Goal: Task Accomplishment & Management: Complete application form

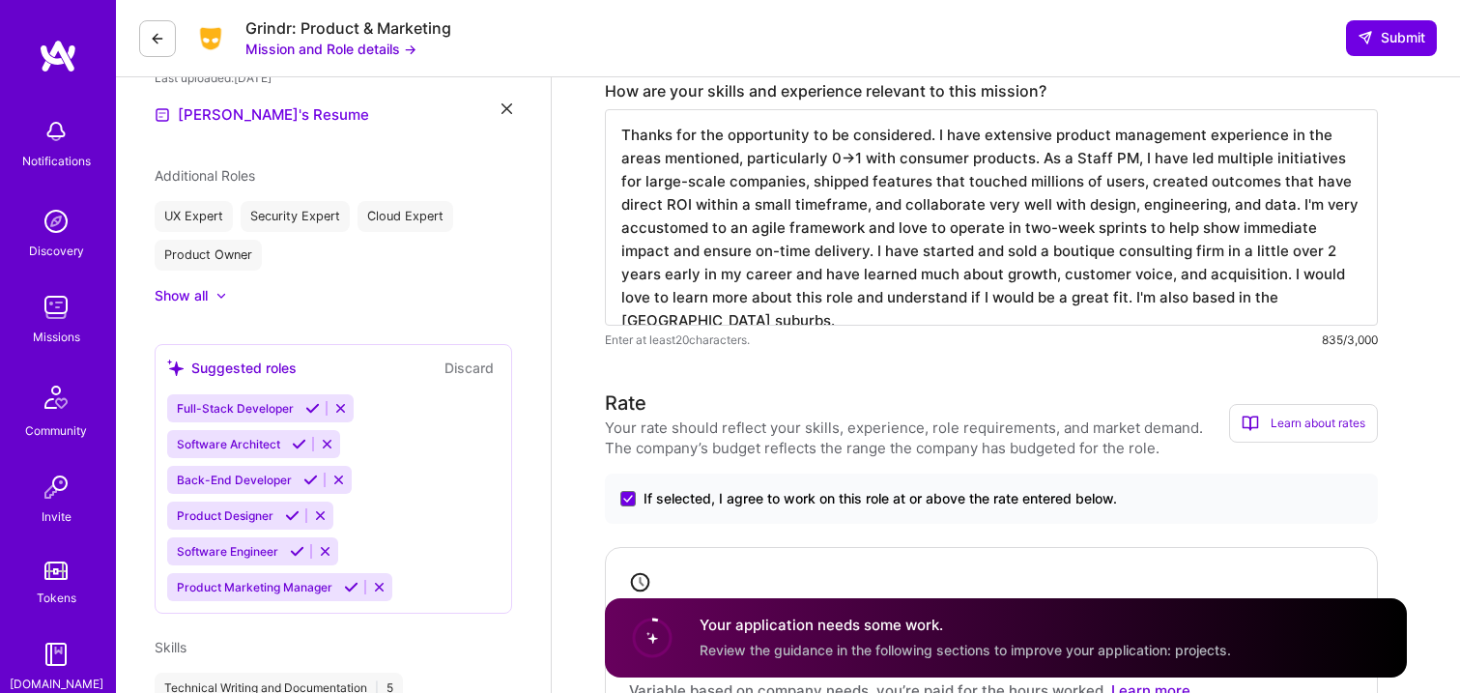
scroll to position [478, 0]
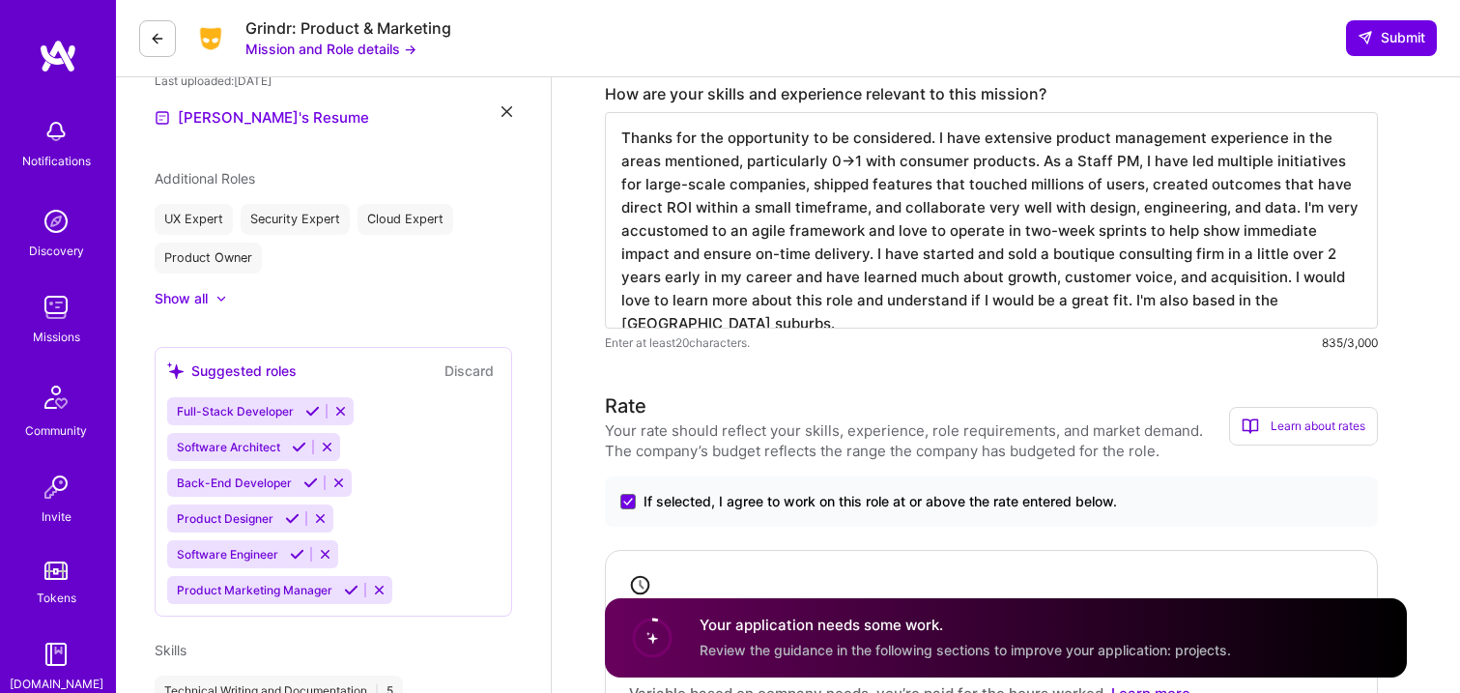
click at [678, 204] on textarea "Thanks for the opportunity to be considered. I have extensive product managemen…" at bounding box center [991, 220] width 773 height 216
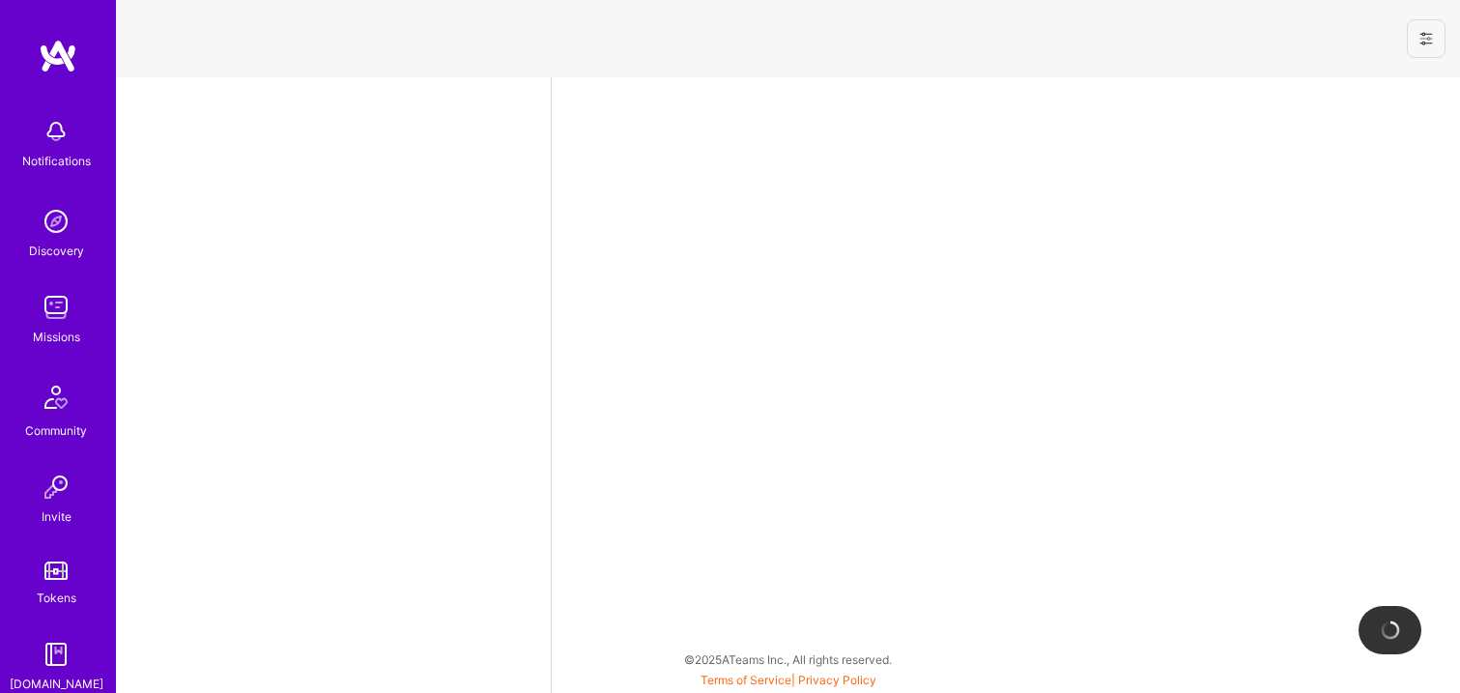
select select "US"
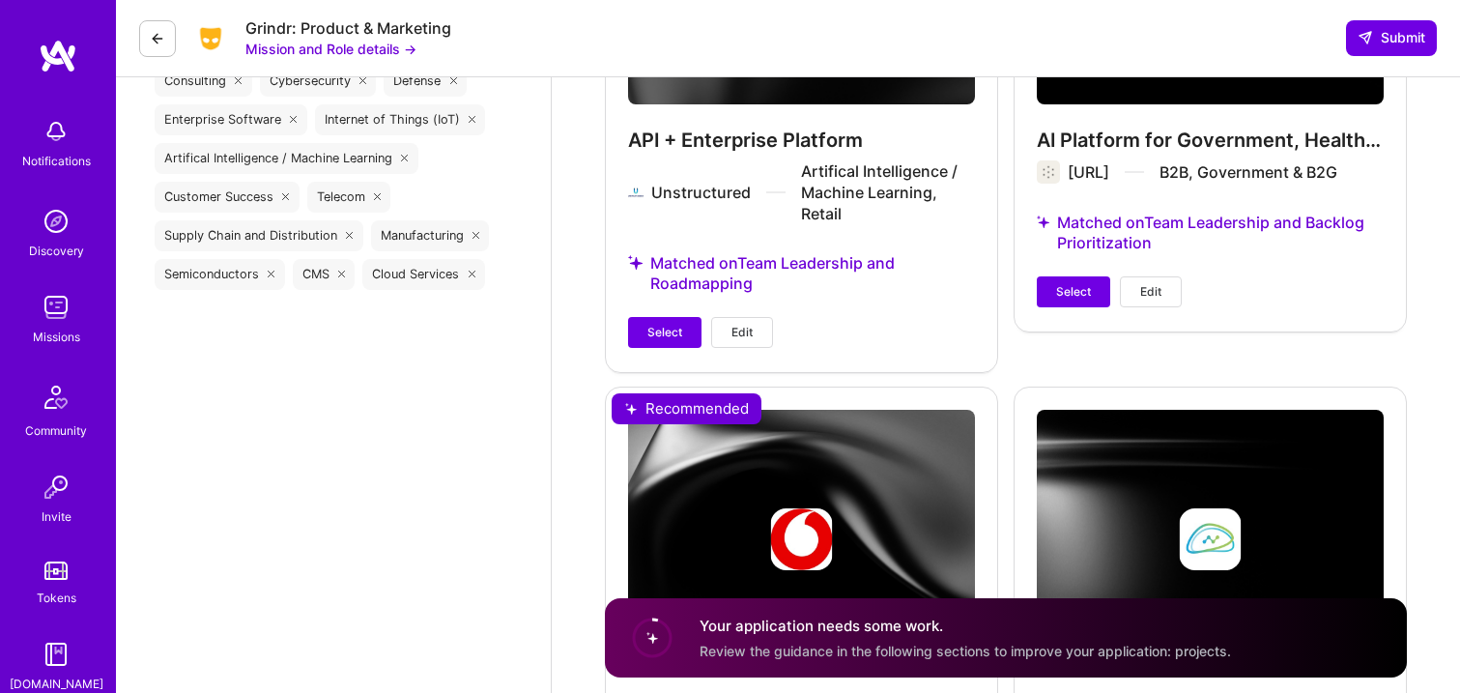
scroll to position [2616, 0]
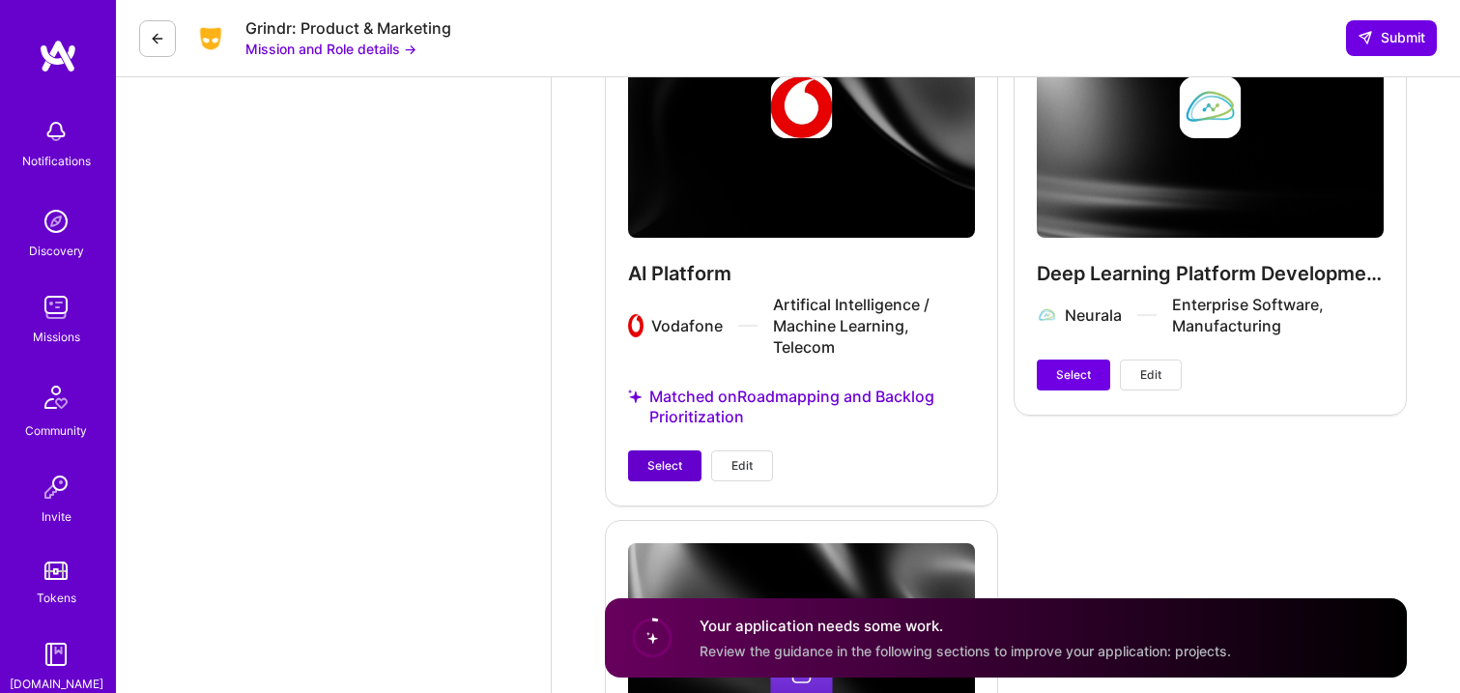
click at [682, 450] on button "Select" at bounding box center [664, 465] width 73 height 31
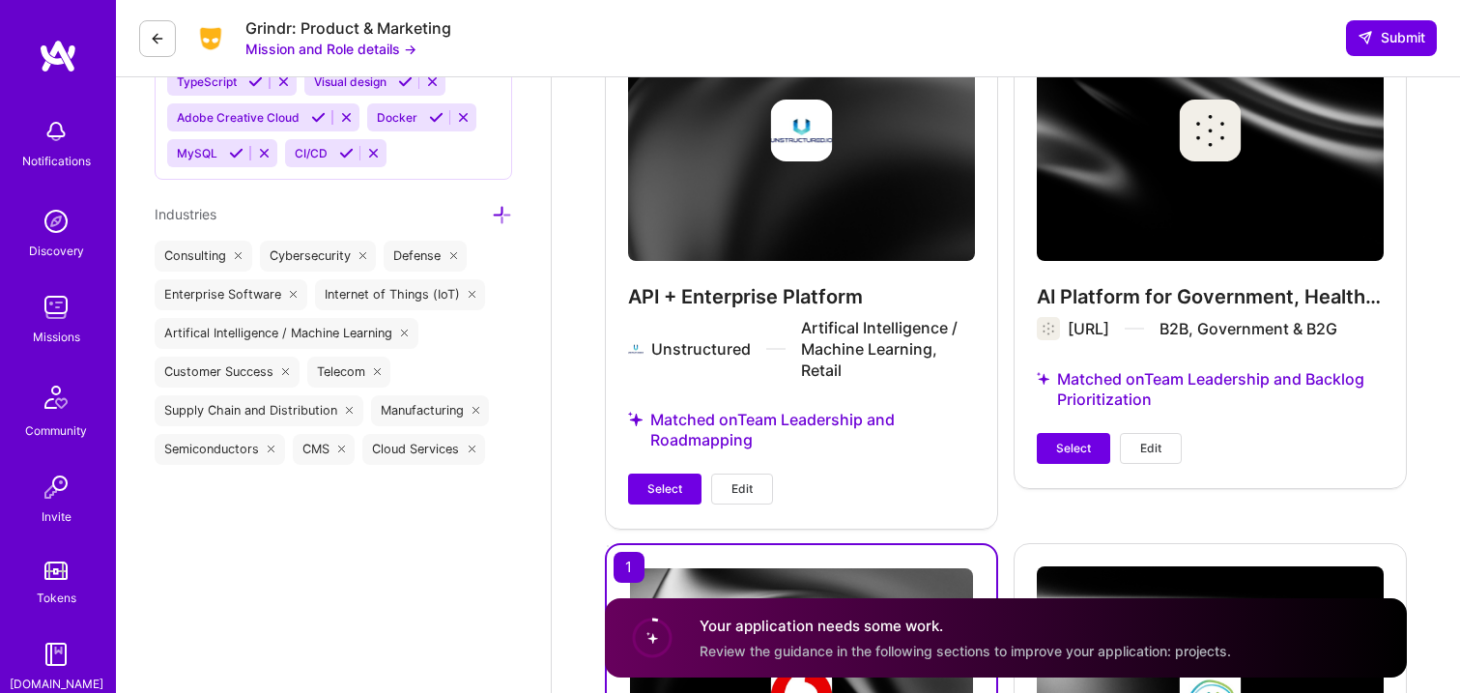
scroll to position [2357, 0]
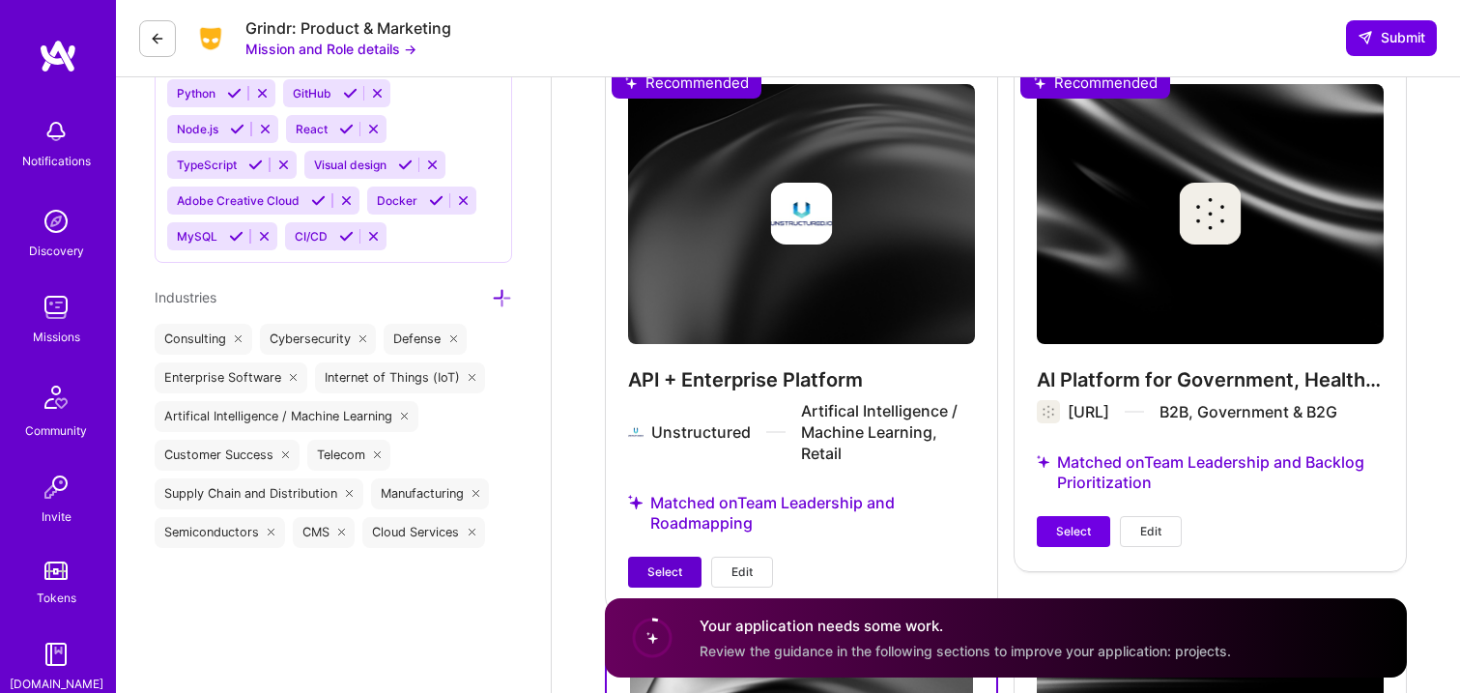
click at [660, 563] on span "Select" at bounding box center [664, 571] width 35 height 17
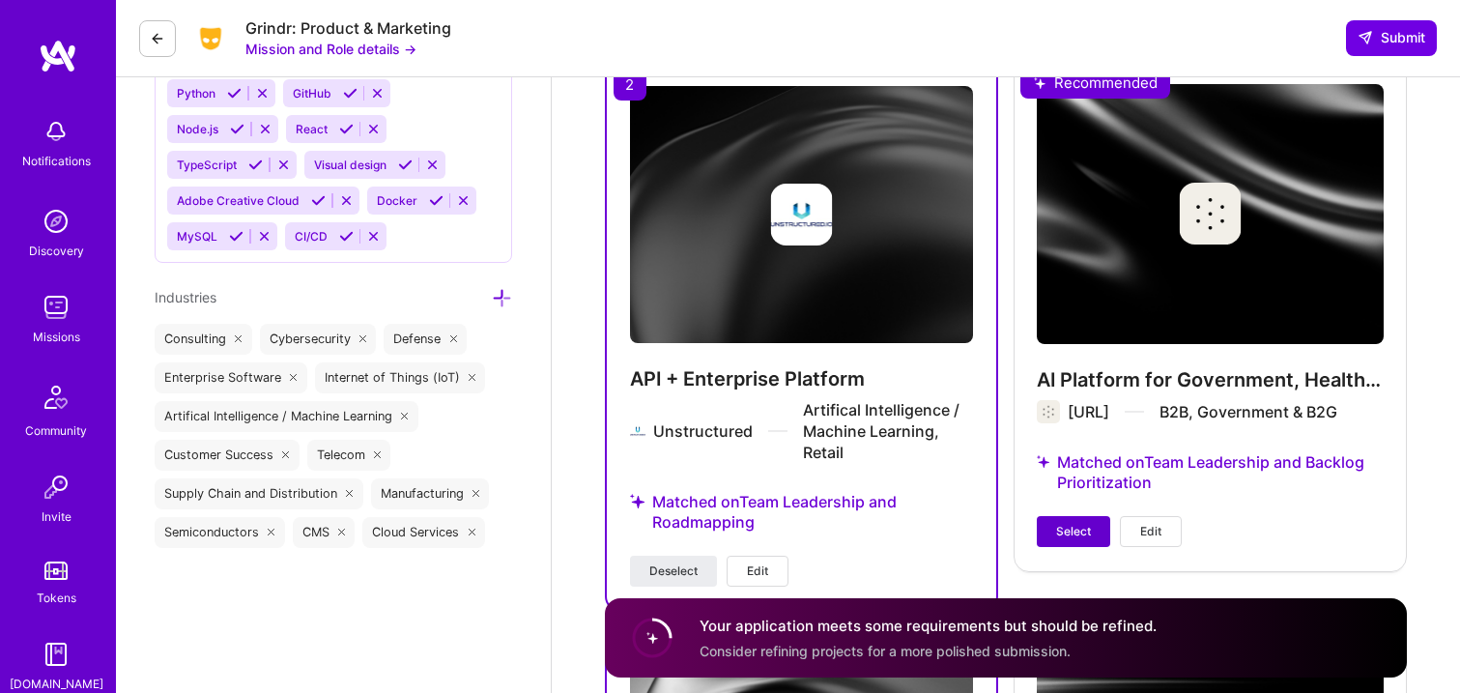
click at [1079, 523] on span "Select" at bounding box center [1073, 531] width 35 height 17
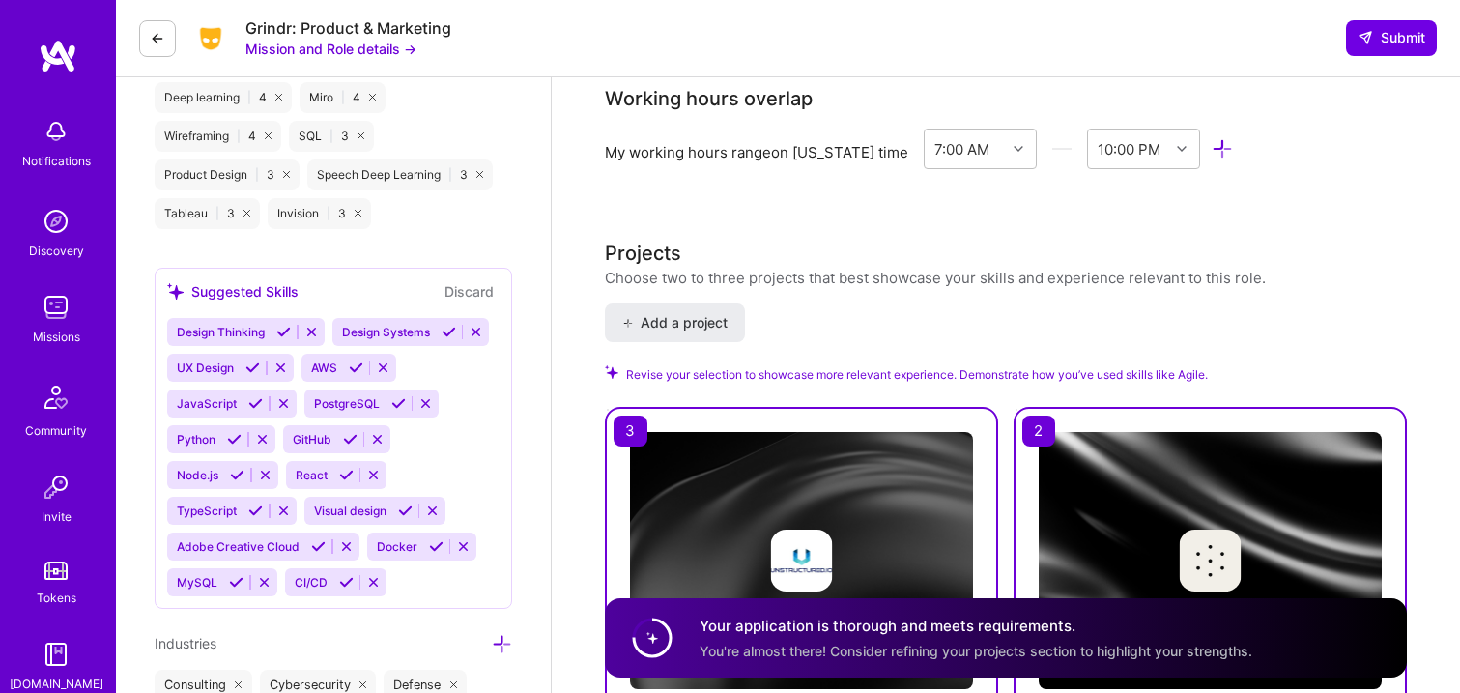
scroll to position [1986, 0]
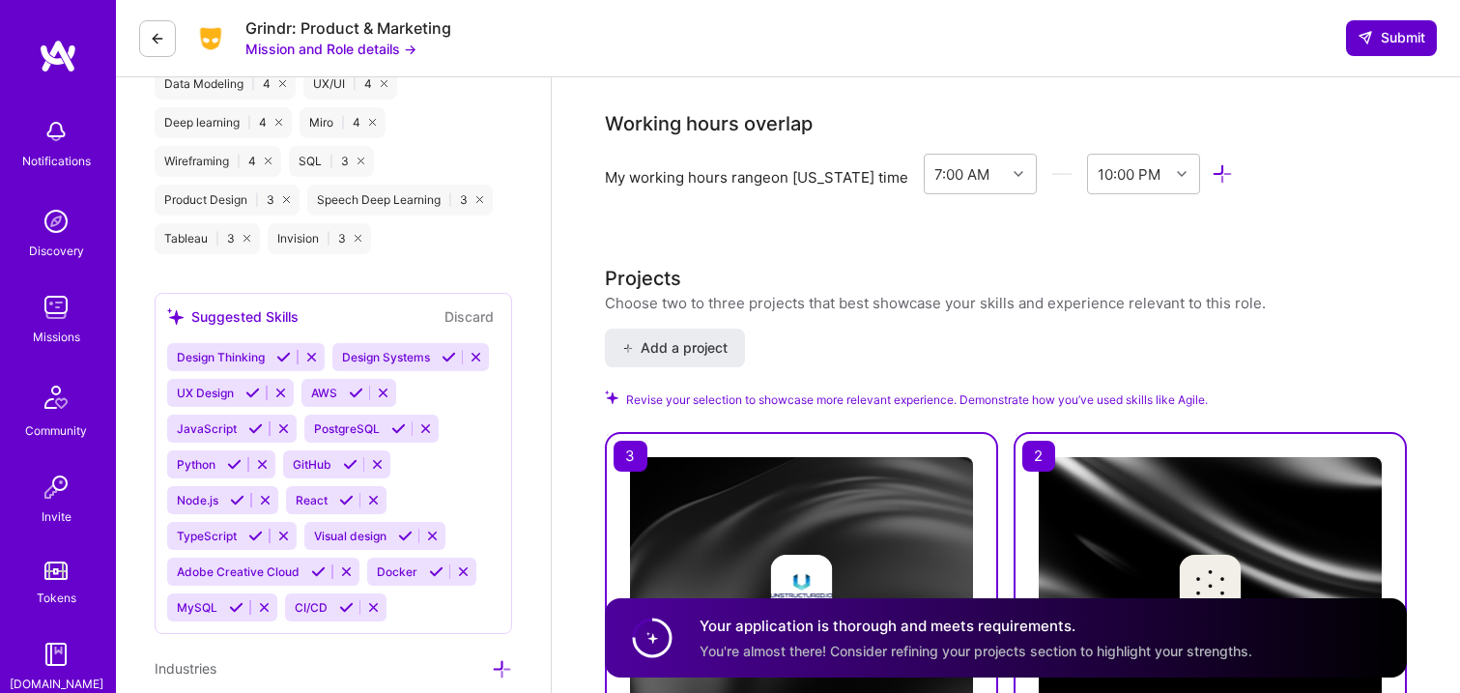
click at [1379, 45] on span "Submit" at bounding box center [1391, 37] width 68 height 19
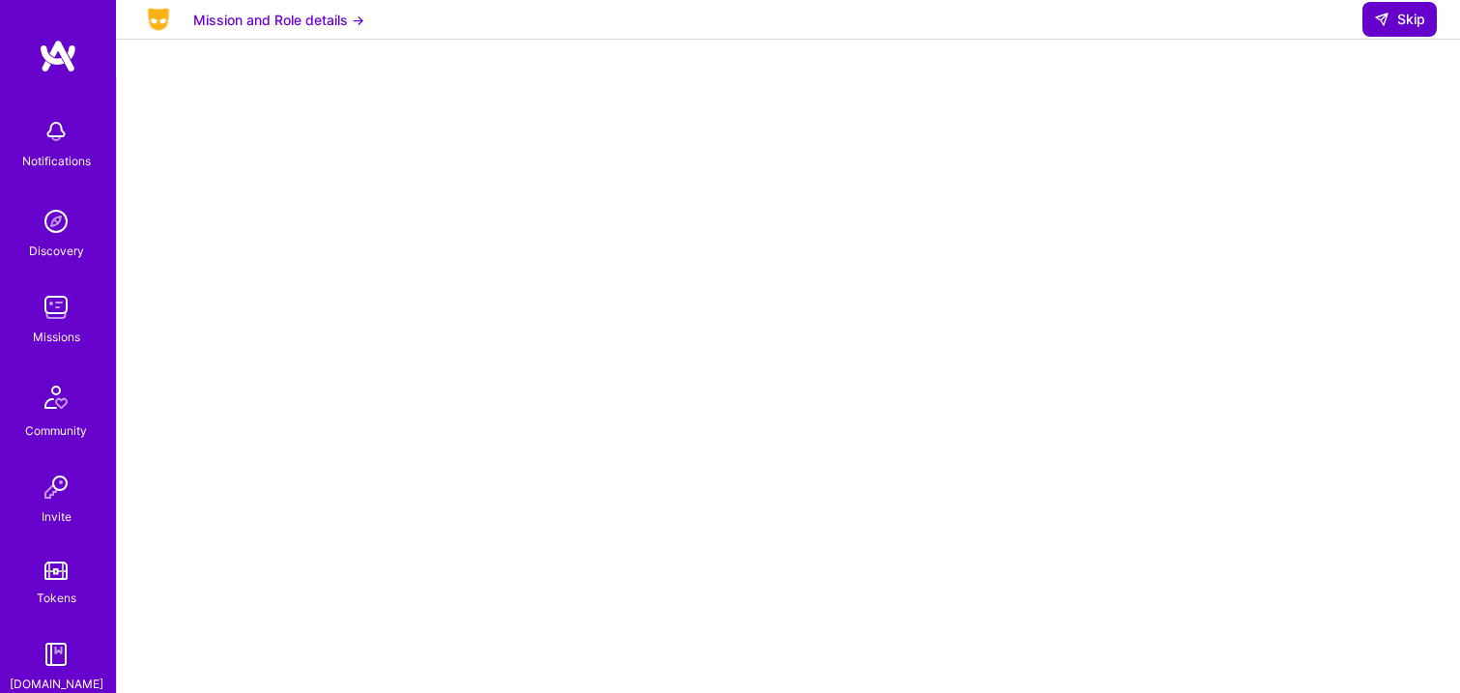
click at [1402, 29] on span "Skip" at bounding box center [1399, 19] width 51 height 19
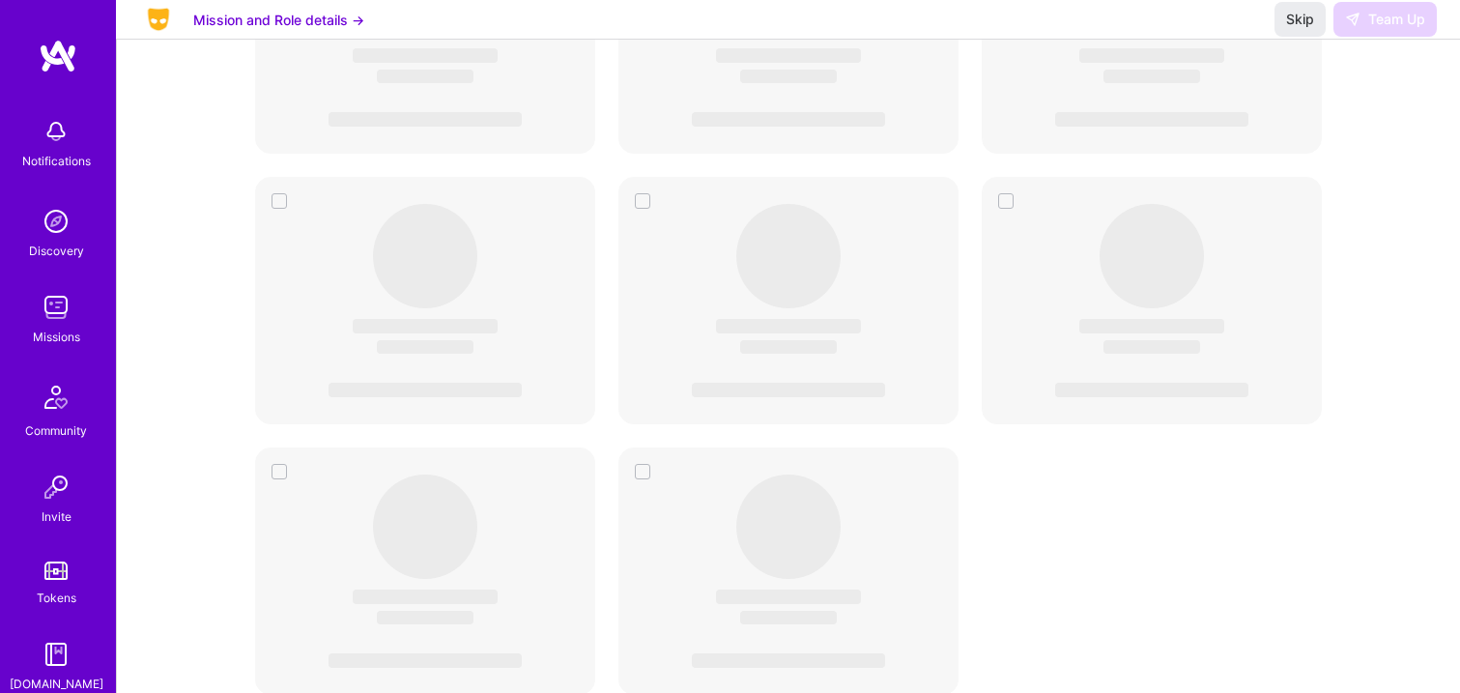
scroll to position [1792, 0]
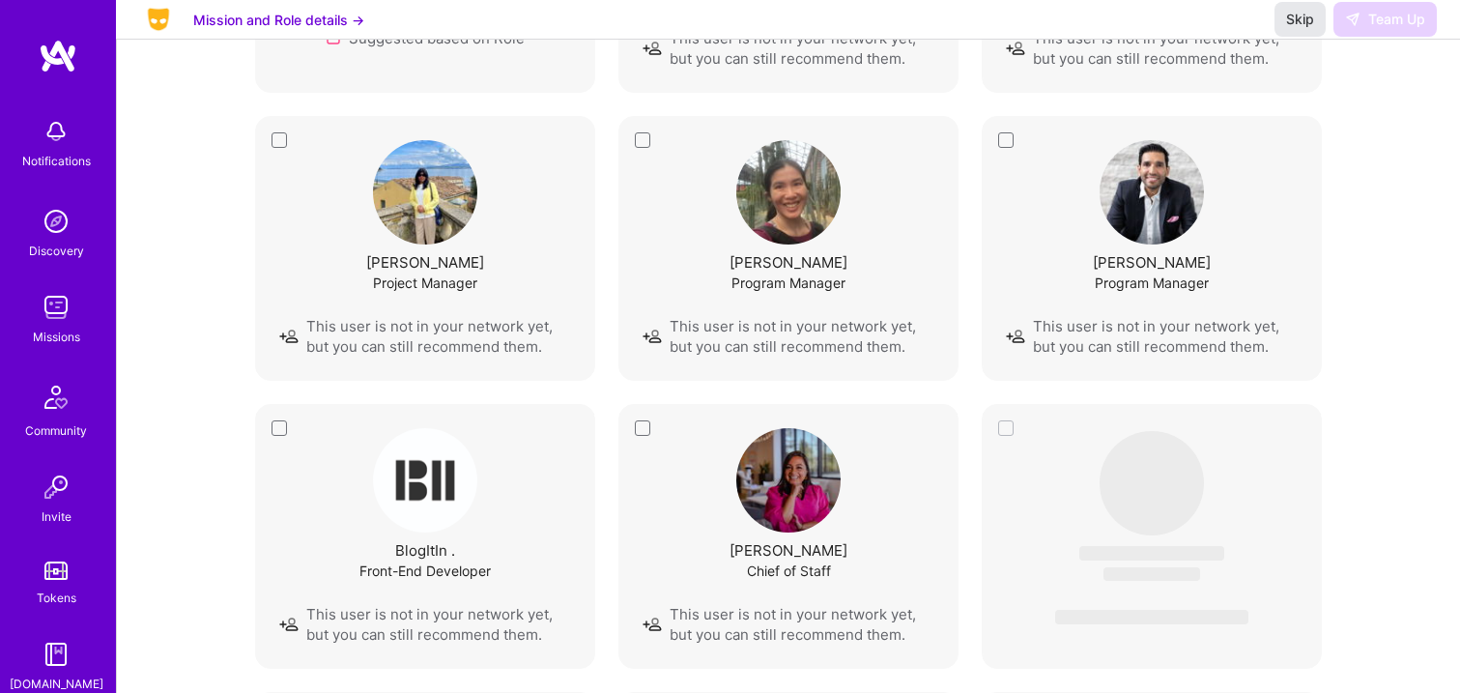
click at [1304, 29] on span "Skip" at bounding box center [1300, 19] width 28 height 19
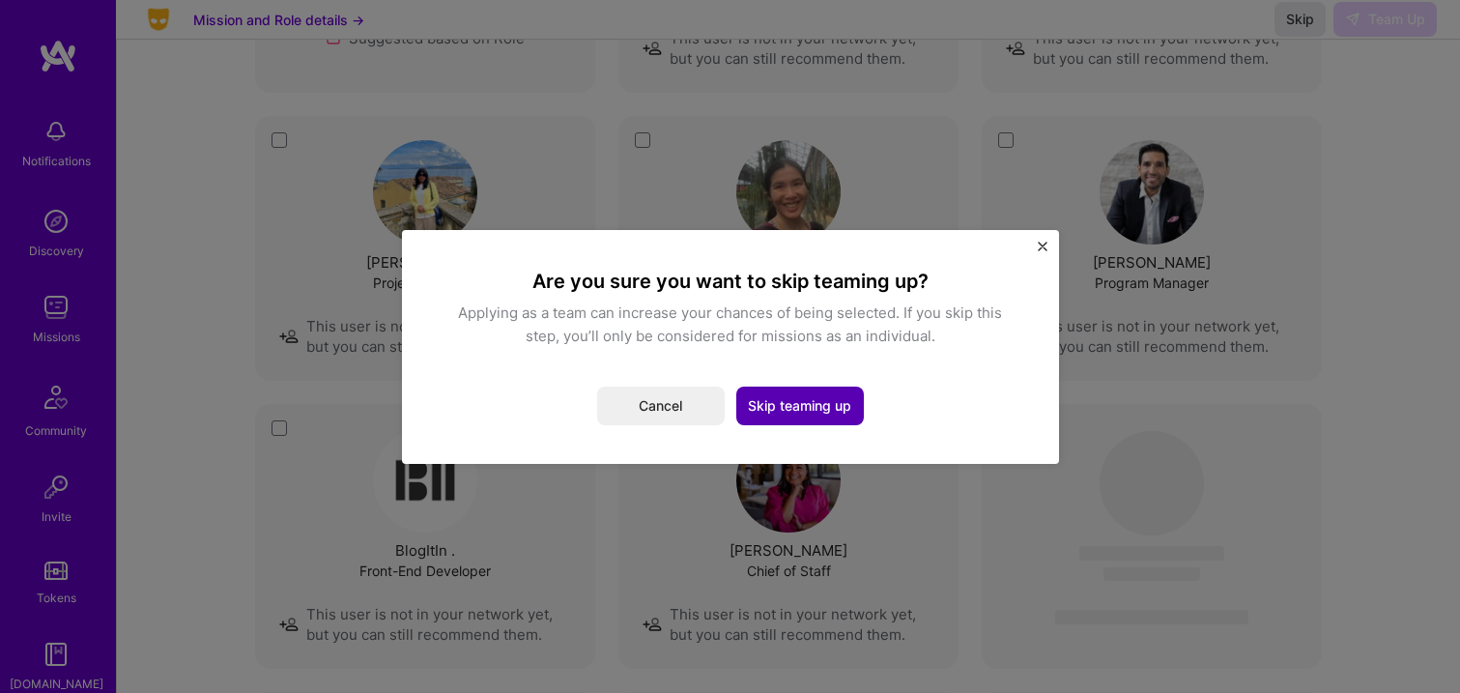
click at [776, 411] on button "Skip teaming up" at bounding box center [800, 405] width 128 height 39
